Goal: Information Seeking & Learning: Learn about a topic

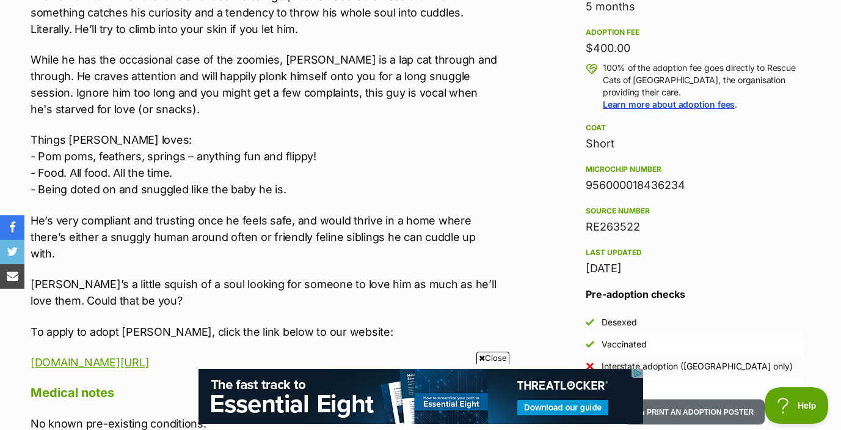
scroll to position [865, 0]
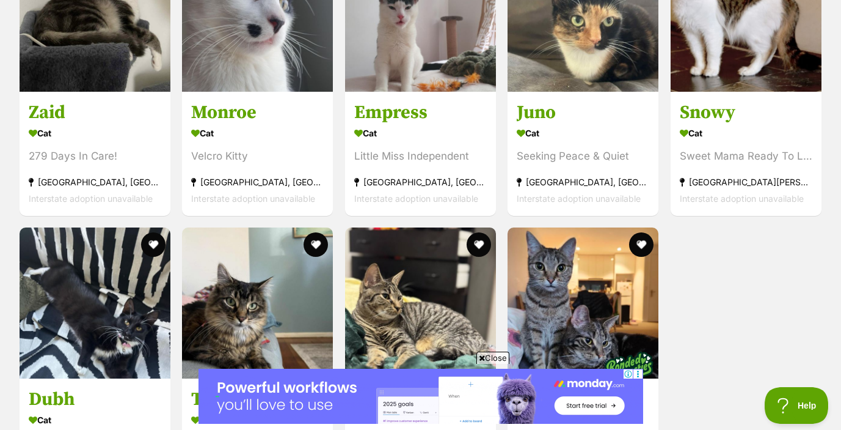
scroll to position [2765, 0]
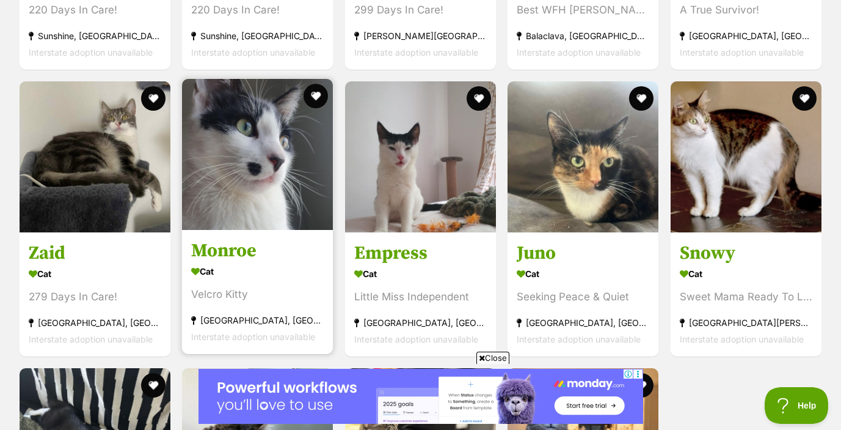
click at [271, 262] on div "Cat" at bounding box center [257, 271] width 133 height 18
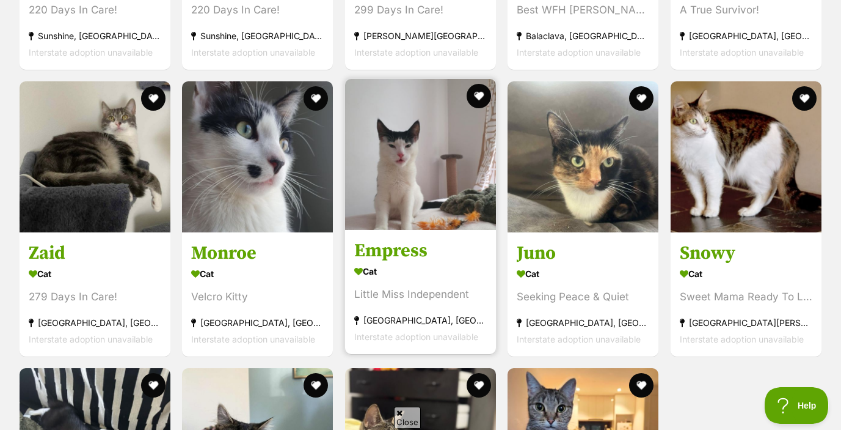
click at [386, 239] on h3 "Empress" at bounding box center [420, 250] width 133 height 23
